Goal: Information Seeking & Learning: Learn about a topic

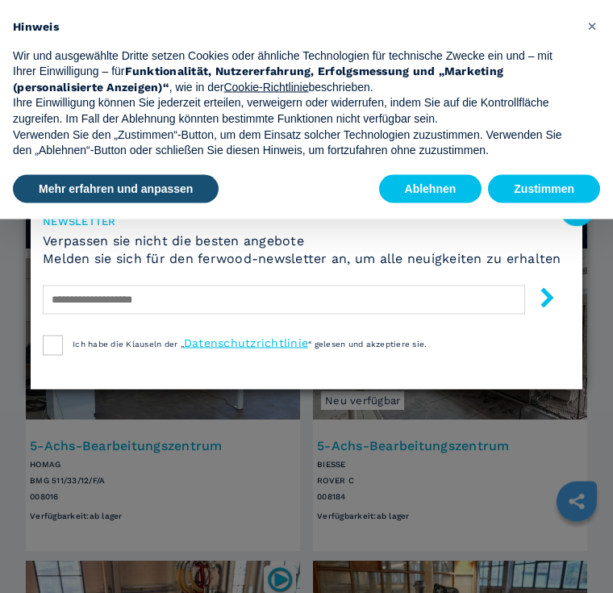
scroll to position [628, 0]
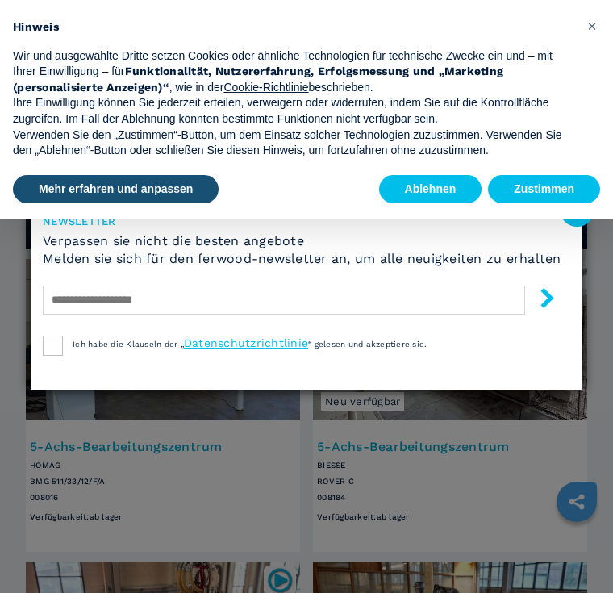
click at [586, 218] on image at bounding box center [577, 209] width 35 height 35
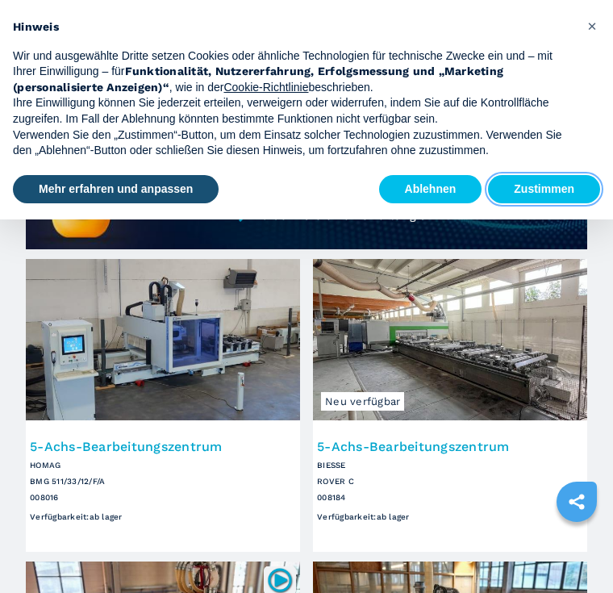
click at [544, 183] on button "Zustimmen" at bounding box center [544, 189] width 112 height 29
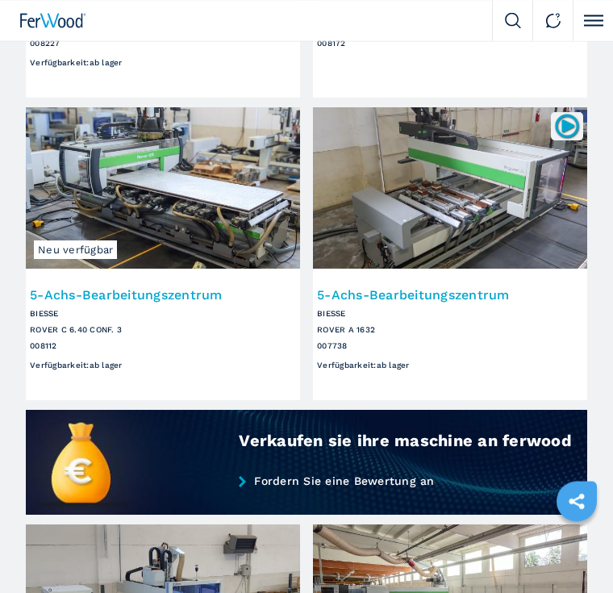
scroll to position [362, 0]
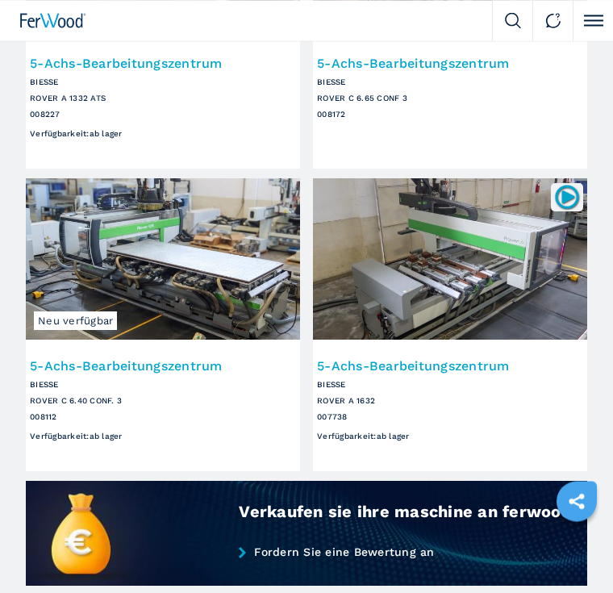
click at [148, 225] on img at bounding box center [163, 259] width 274 height 161
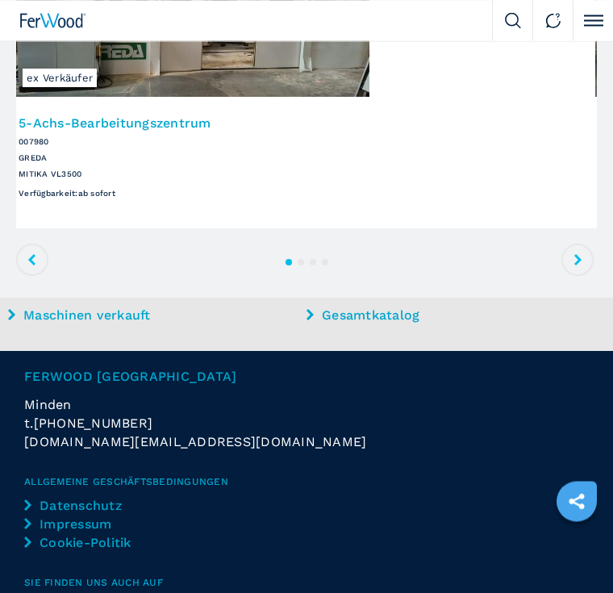
scroll to position [1991, 0]
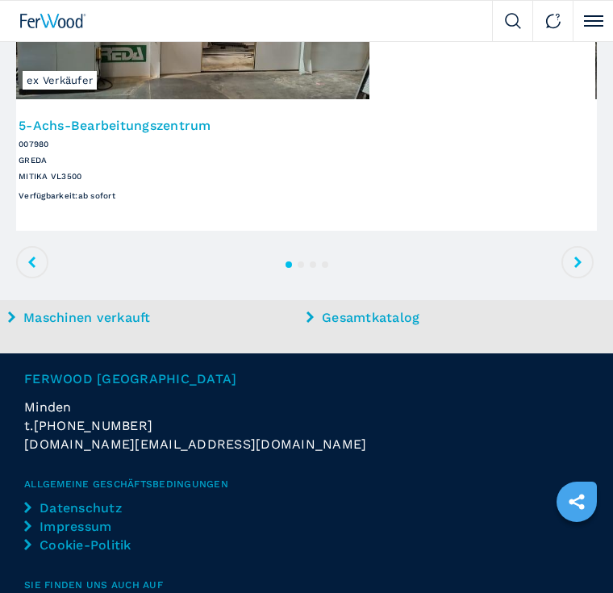
click at [578, 245] on button at bounding box center [580, 263] width 36 height 36
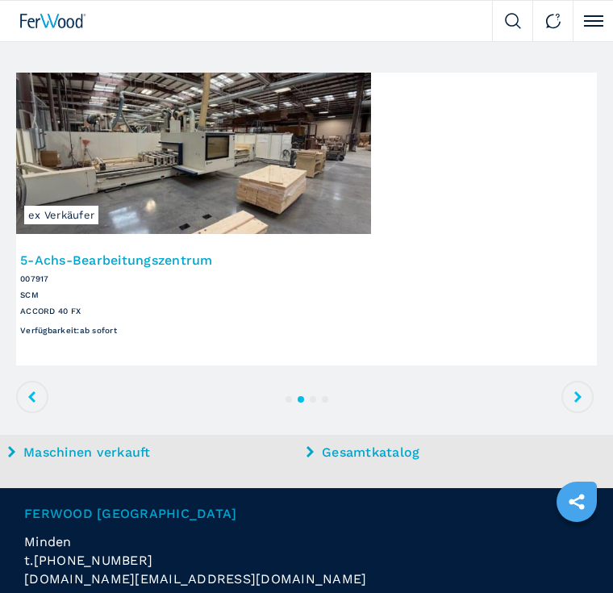
scroll to position [1852, 0]
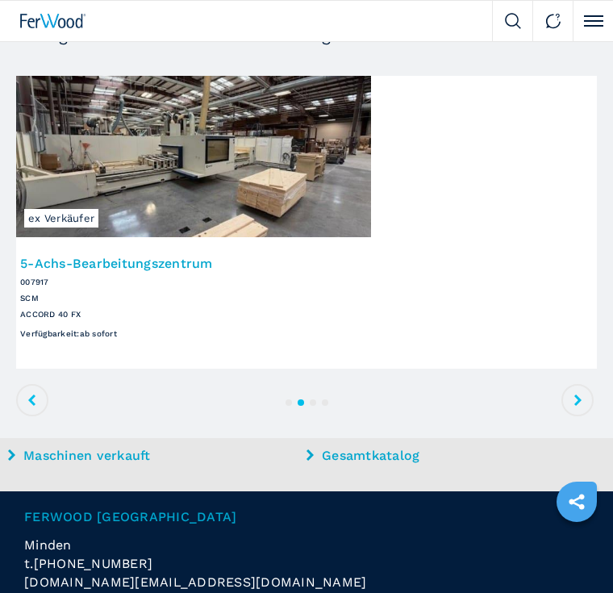
click at [580, 396] on icon at bounding box center [578, 400] width 7 height 11
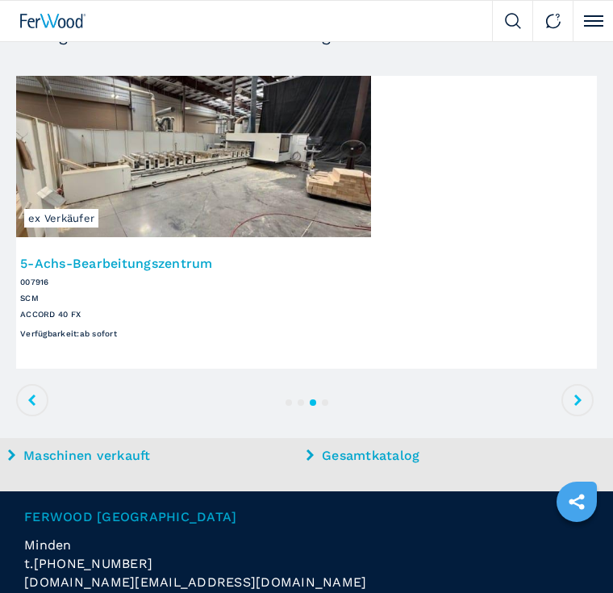
click at [579, 403] on span at bounding box center [578, 400] width 32 height 32
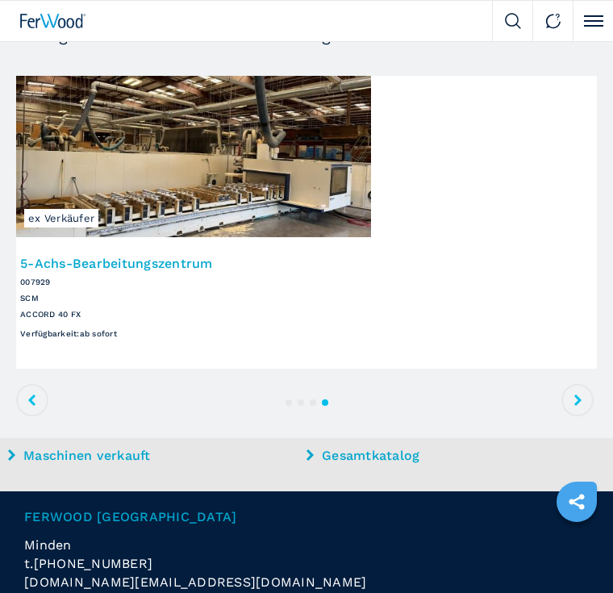
click at [589, 387] on span at bounding box center [578, 400] width 32 height 32
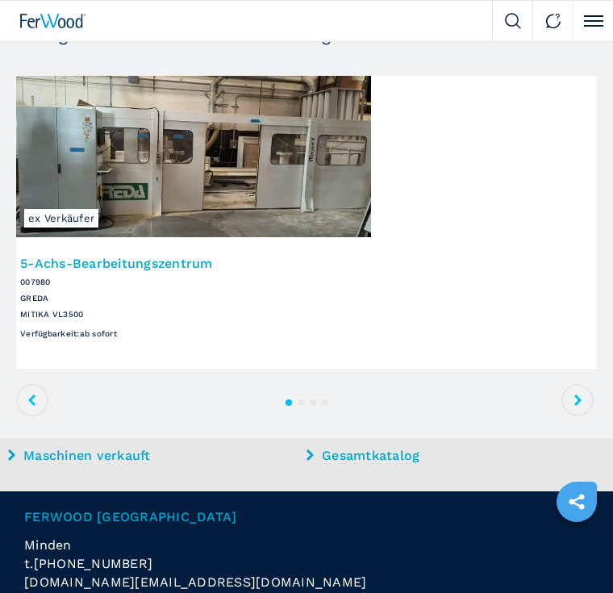
click at [607, 392] on section "Verfügbare Produkte ähnlich dem ausgewählten Artikel Alle Maschinen ex Verkäufe…" at bounding box center [306, 228] width 613 height 419
click at [48, 400] on span at bounding box center [32, 400] width 32 height 32
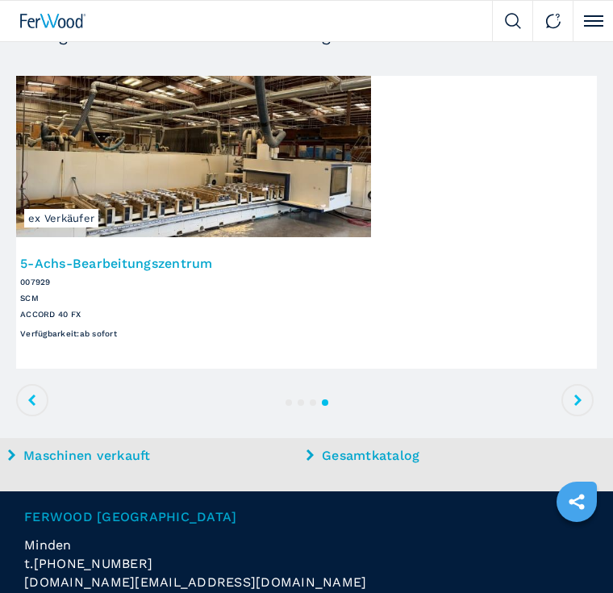
click at [29, 399] on icon at bounding box center [32, 400] width 7 height 11
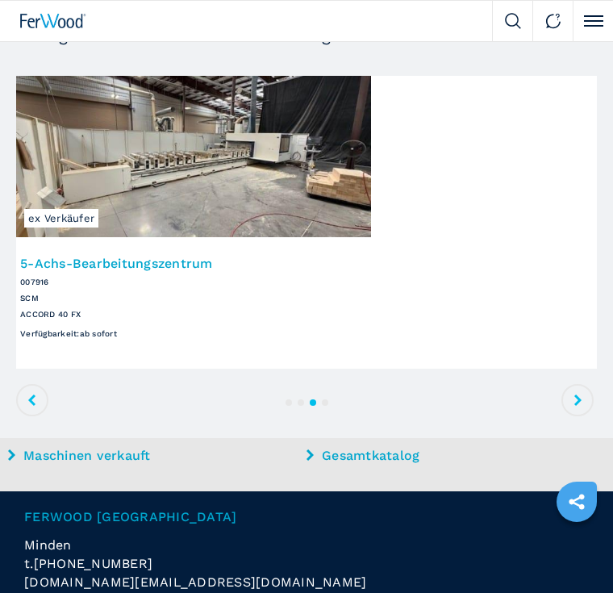
click at [28, 405] on span at bounding box center [32, 400] width 32 height 32
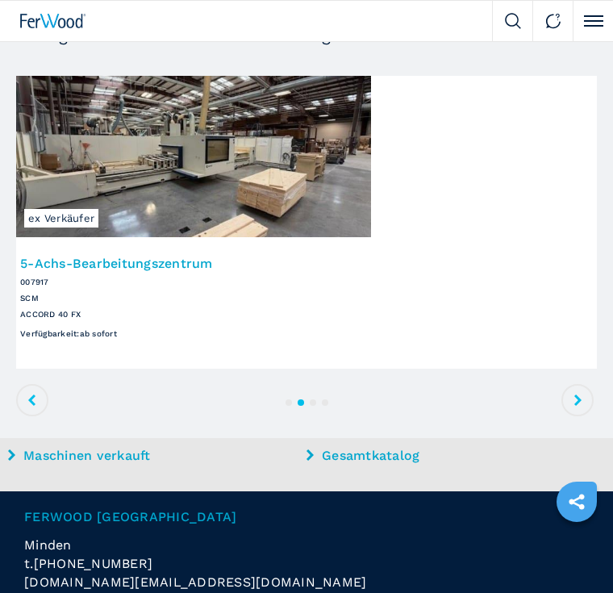
click at [38, 399] on span at bounding box center [32, 400] width 32 height 32
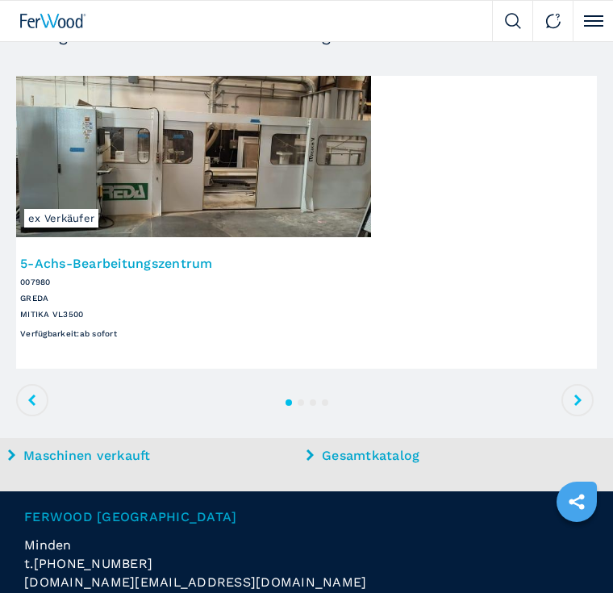
click at [35, 400] on icon at bounding box center [32, 400] width 7 height 11
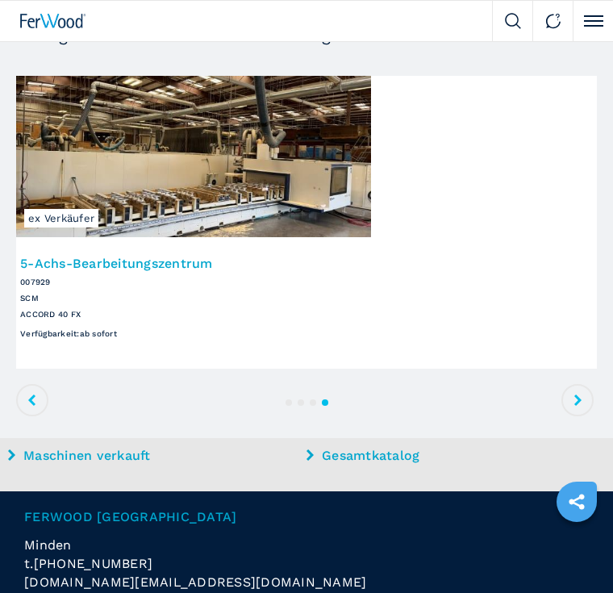
click at [34, 404] on span at bounding box center [32, 400] width 32 height 32
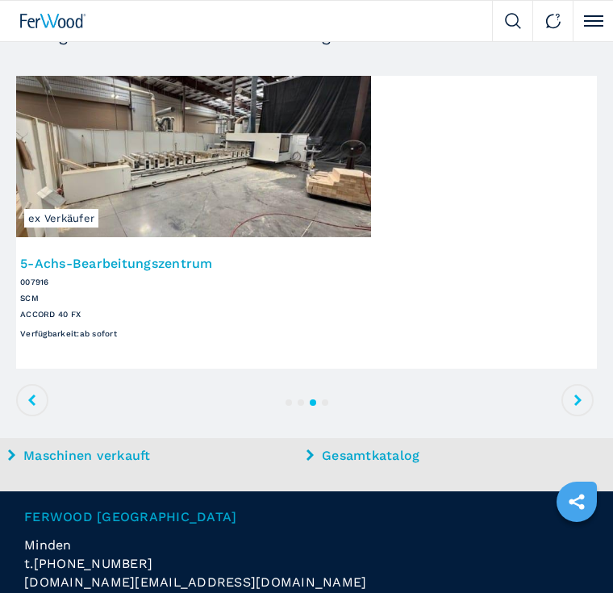
click at [29, 403] on span at bounding box center [32, 400] width 32 height 32
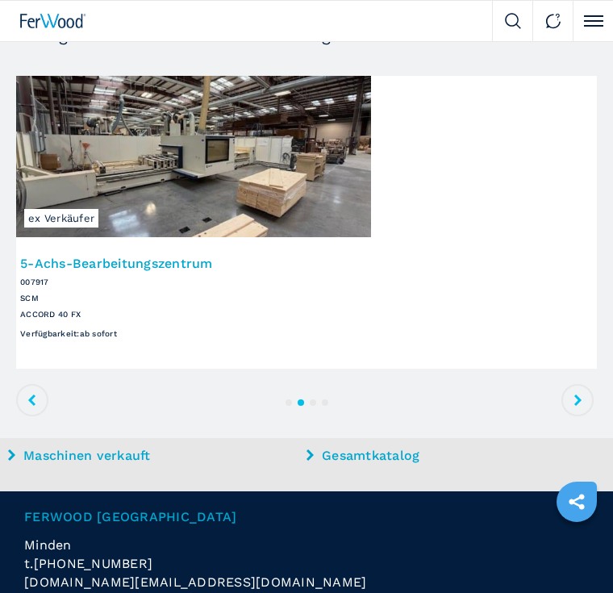
click at [32, 400] on icon at bounding box center [32, 400] width 7 height 11
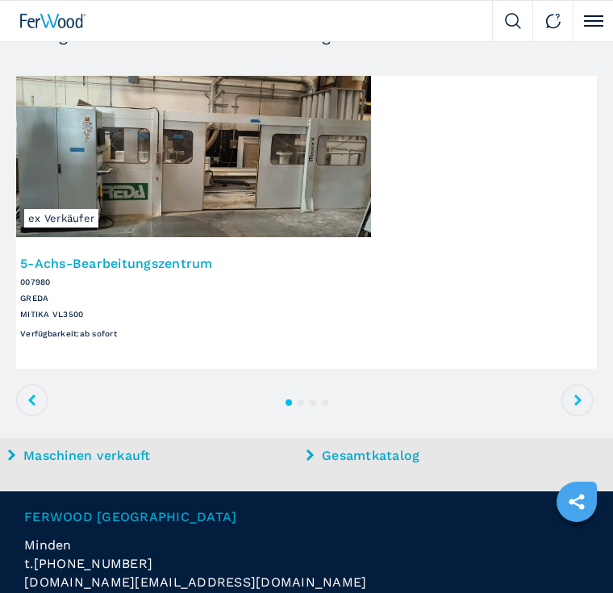
click at [43, 387] on span at bounding box center [32, 400] width 32 height 32
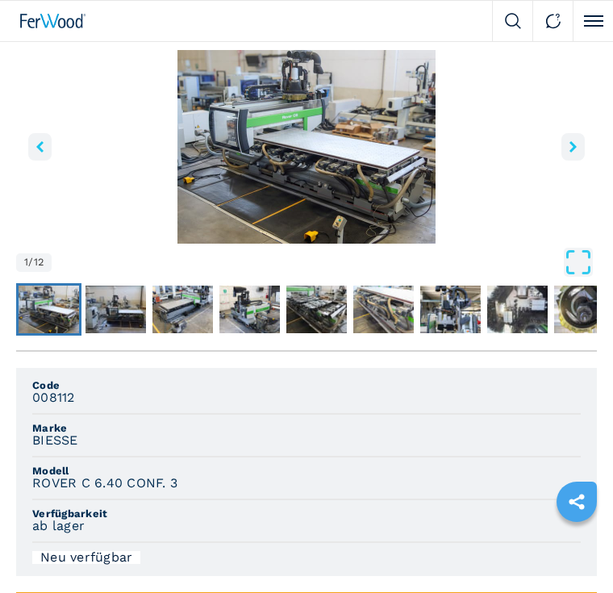
scroll to position [127, 0]
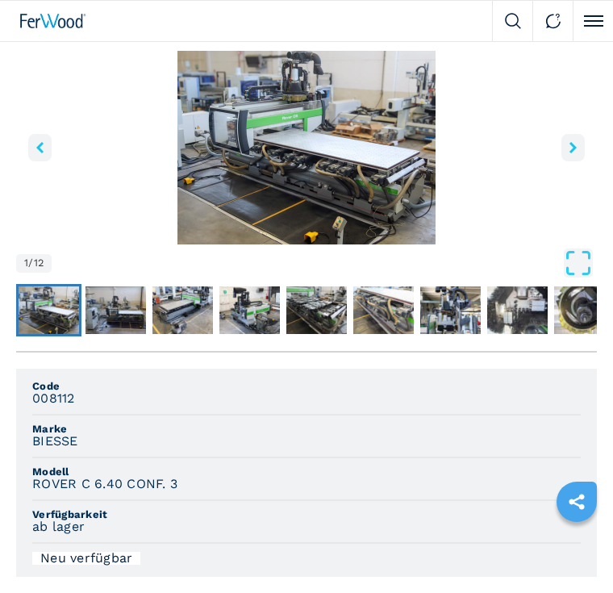
click at [46, 300] on img "Go to Slide 1" at bounding box center [49, 310] width 61 height 47
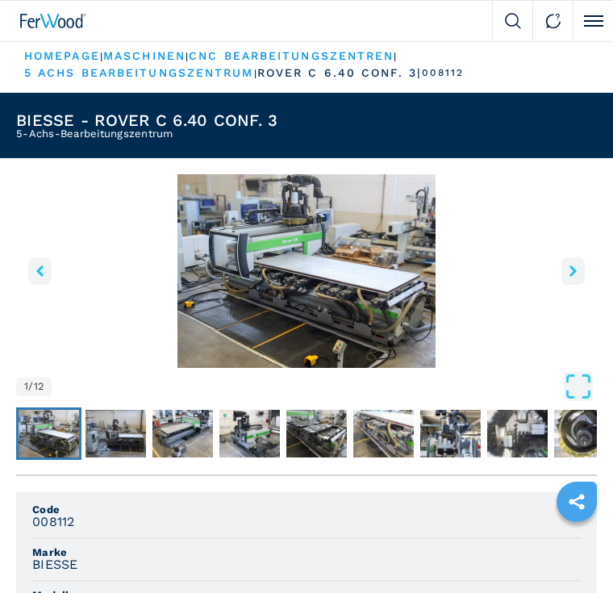
scroll to position [0, 0]
